Goal: Task Accomplishment & Management: Manage account settings

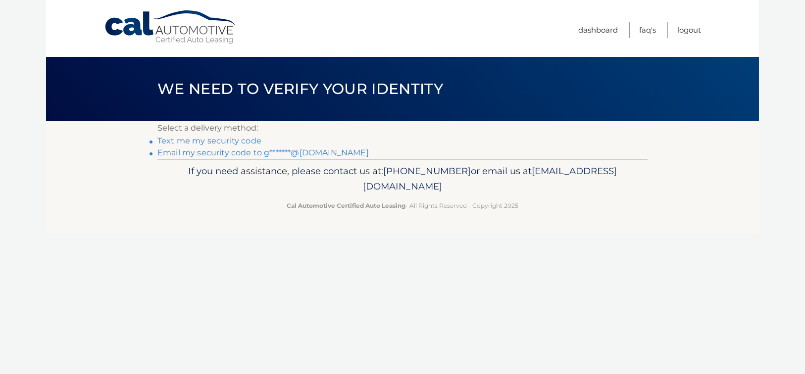
click at [231, 143] on link "Text me my security code" at bounding box center [209, 140] width 104 height 9
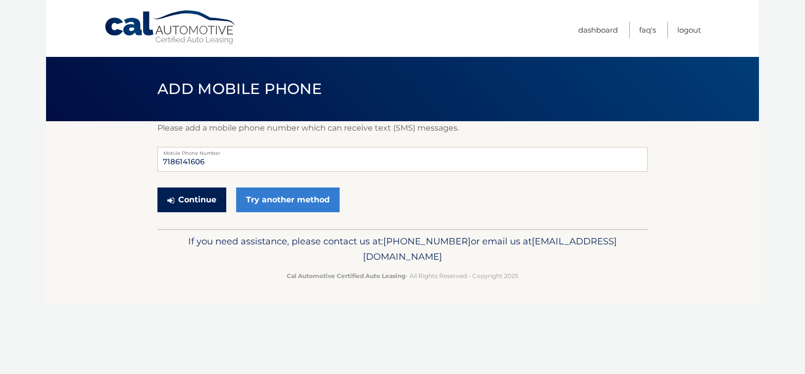
click at [195, 199] on button "Continue" at bounding box center [191, 200] width 69 height 25
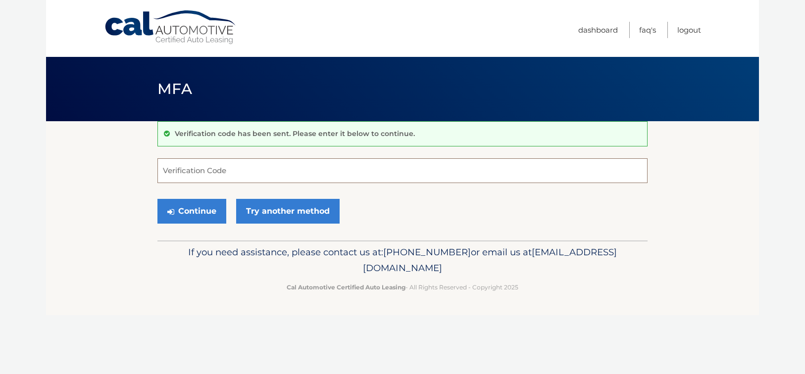
click at [303, 173] on input "Verification Code" at bounding box center [402, 170] width 490 height 25
drag, startPoint x: 438, startPoint y: 252, endPoint x: 510, endPoint y: 271, distance: 74.7
click at [510, 271] on p "If you need assistance, please contact us at: [PHONE_NUMBER] or email us at [EM…" at bounding box center [402, 260] width 477 height 32
copy p "[PHONE_NUMBER] or email us at [EMAIL_ADDRESS][DOMAIN_NAME]"
click at [366, 332] on div "Cal Automotive Menu Dashboard FAQ's Logout MFA" at bounding box center [402, 187] width 713 height 374
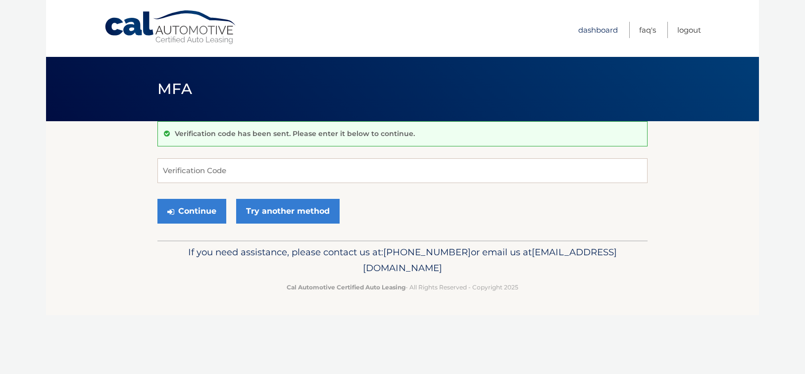
click at [606, 26] on link "Dashboard" at bounding box center [598, 30] width 40 height 16
